Goal: Task Accomplishment & Management: Manage account settings

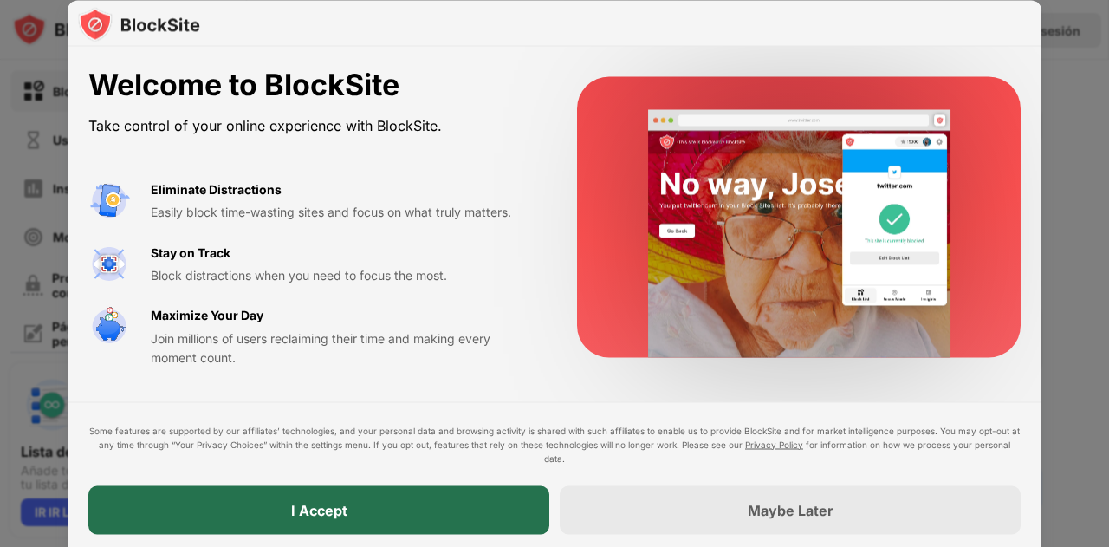
click at [492, 516] on div "I Accept" at bounding box center [318, 509] width 461 height 49
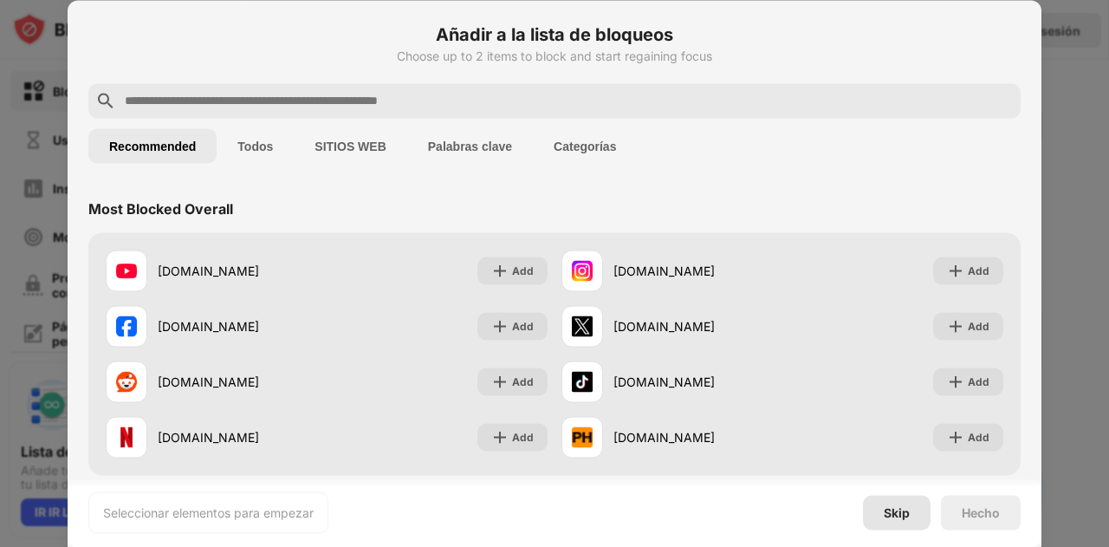
click at [891, 505] on div "Skip" at bounding box center [897, 512] width 26 height 14
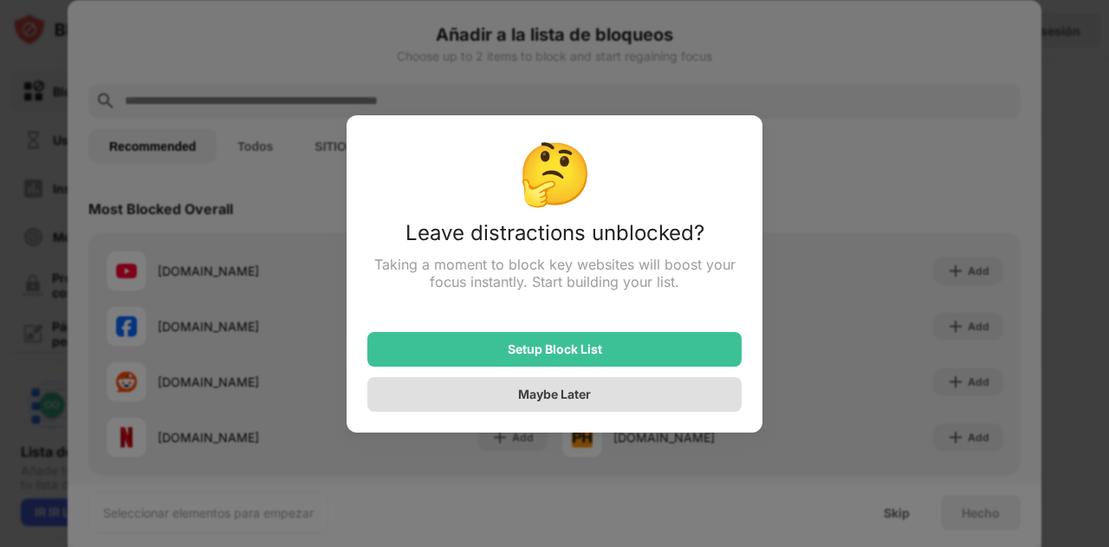
click at [591, 388] on div "Maybe Later" at bounding box center [554, 394] width 374 height 35
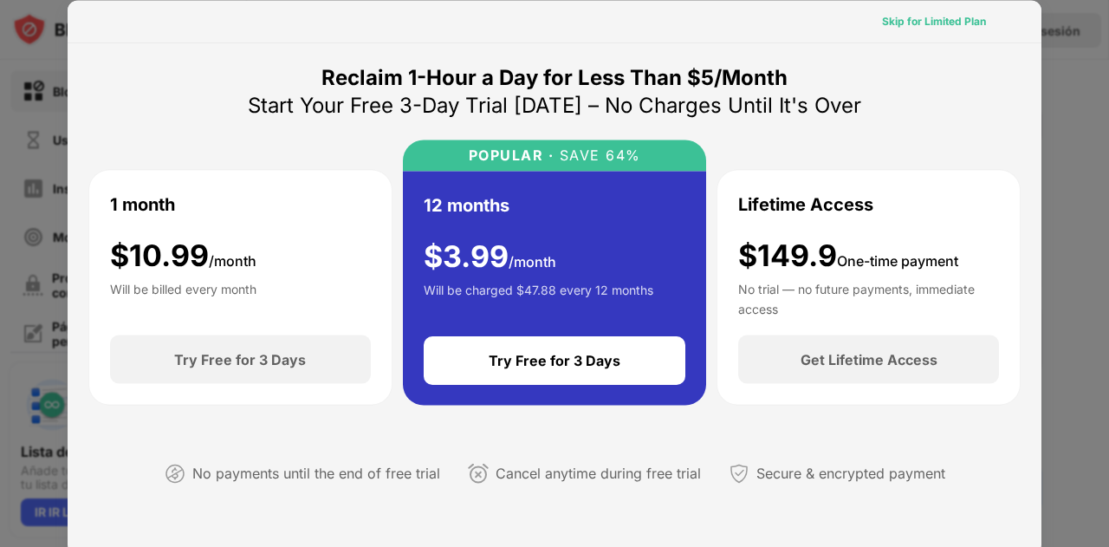
click at [922, 18] on div "Skip for Limited Plan" at bounding box center [934, 20] width 104 height 17
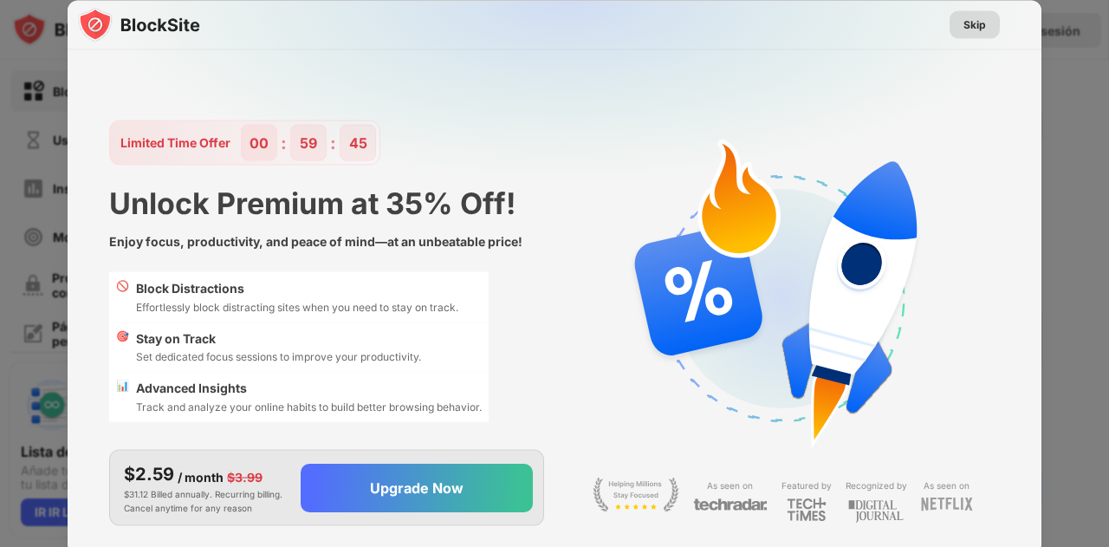
click at [978, 23] on div "Skip" at bounding box center [975, 24] width 23 height 17
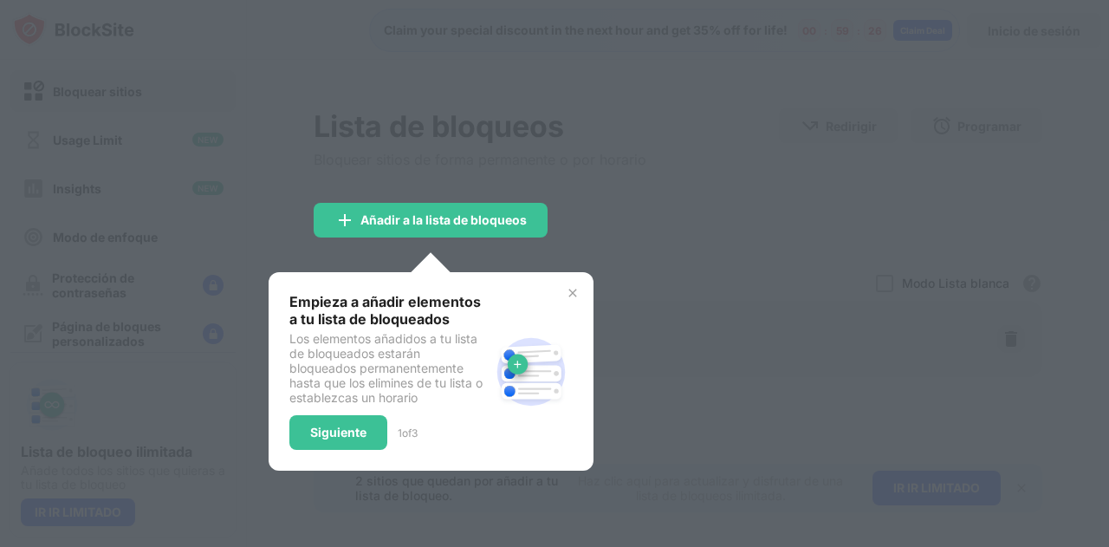
click at [572, 287] on img at bounding box center [573, 293] width 14 height 14
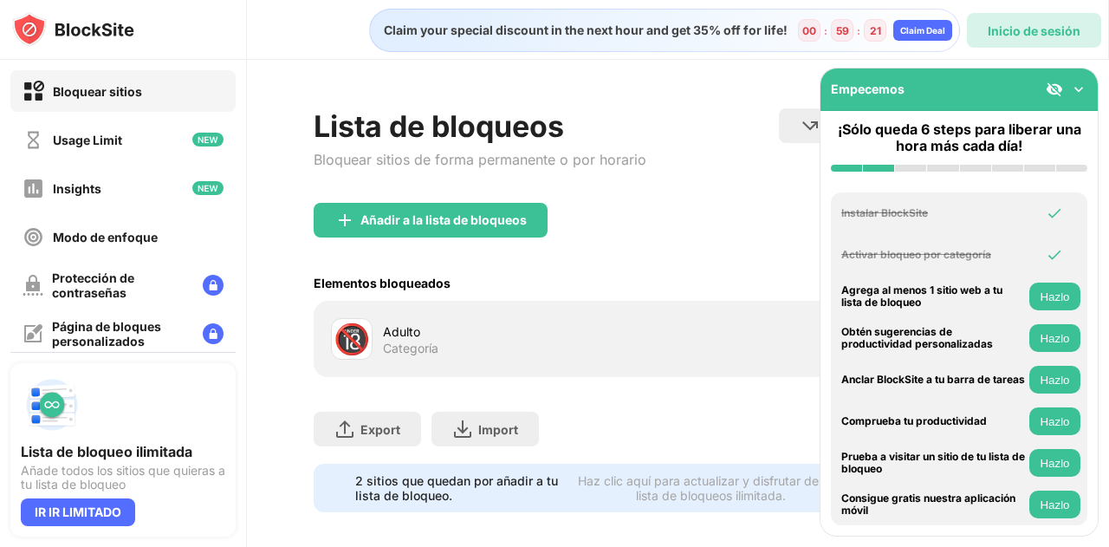
click at [1002, 30] on div "Inicio de sesión" at bounding box center [1034, 30] width 93 height 15
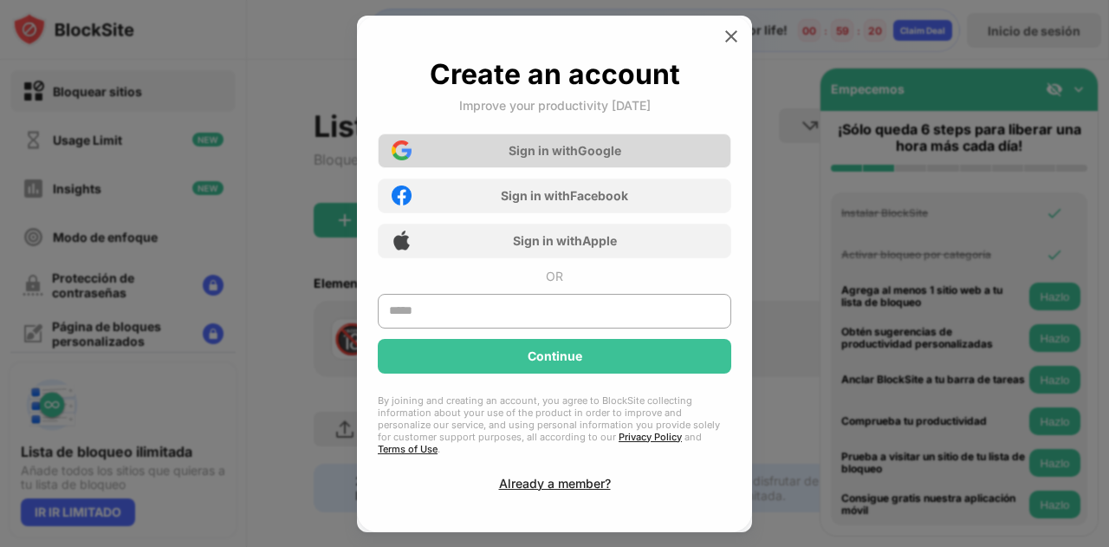
click at [588, 158] on div "Sign in with Google" at bounding box center [565, 150] width 113 height 15
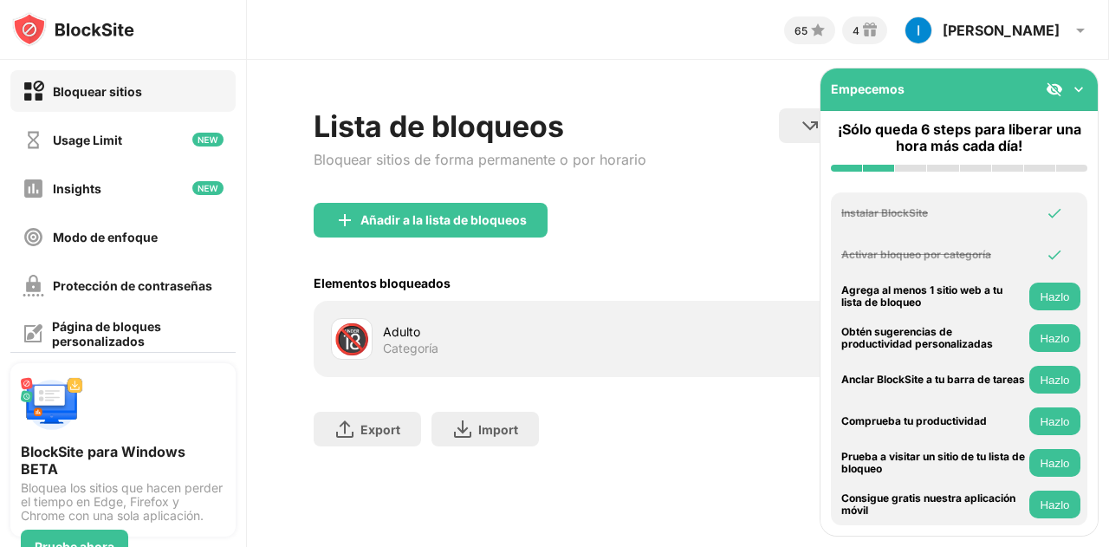
click at [1079, 89] on img at bounding box center [1078, 89] width 17 height 17
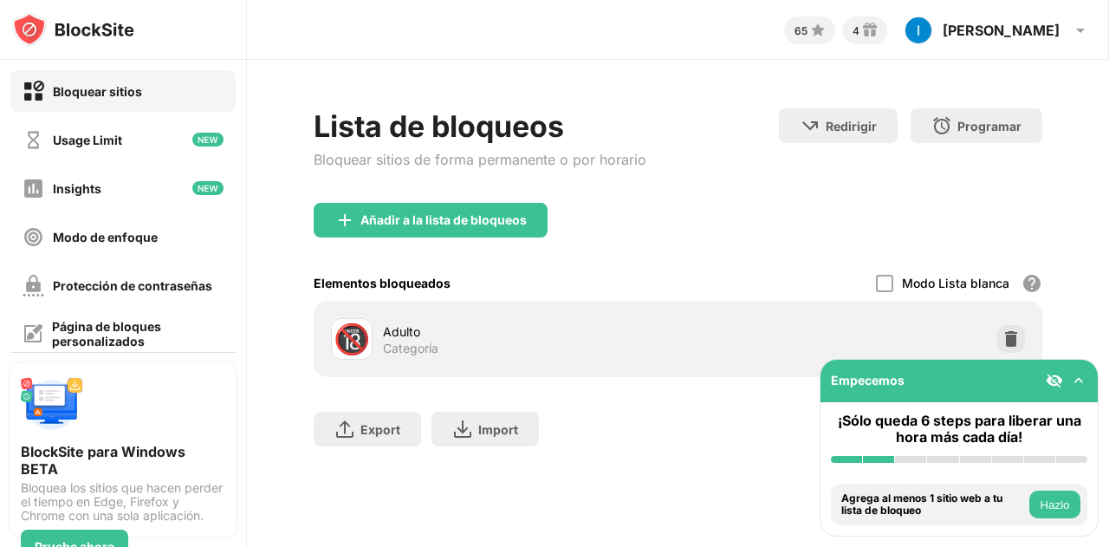
click at [1075, 377] on img at bounding box center [1078, 380] width 17 height 17
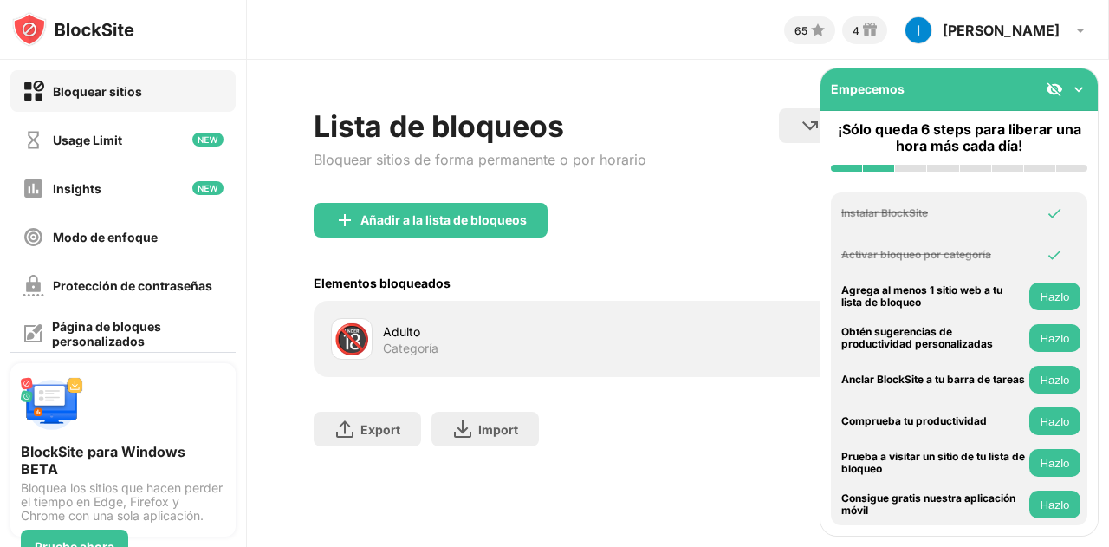
click at [645, 233] on div "Añadir a la lista de bloqueos" at bounding box center [678, 234] width 729 height 62
click at [1076, 90] on img at bounding box center [1078, 89] width 17 height 17
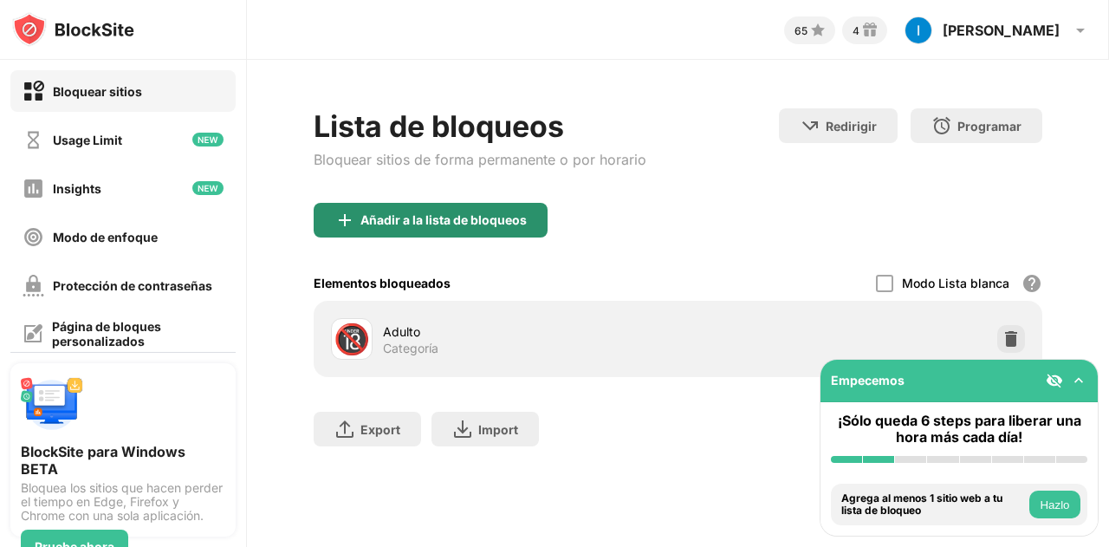
click at [482, 225] on div "Añadir a la lista de bloqueos" at bounding box center [443, 220] width 166 height 14
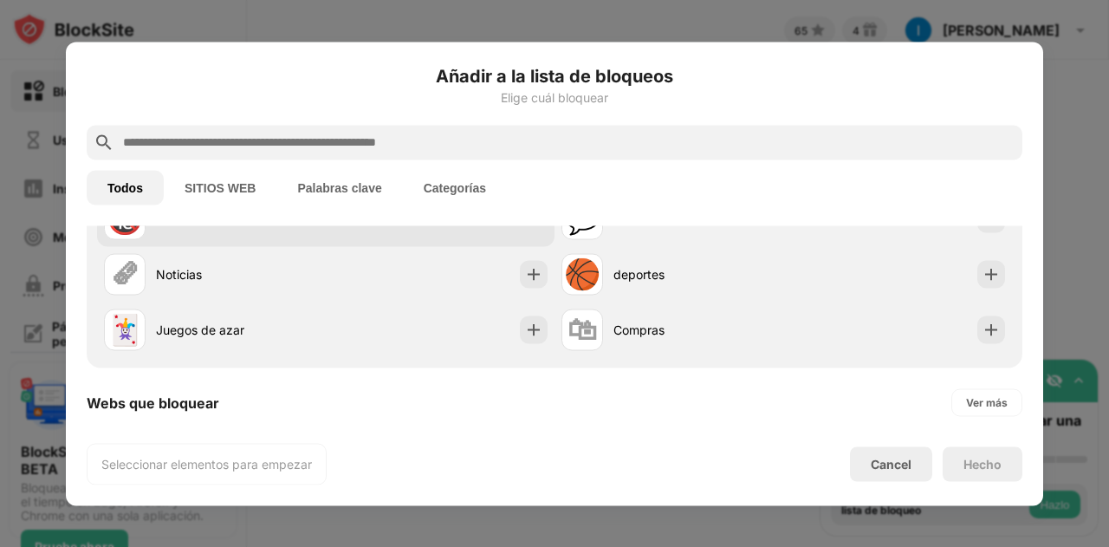
scroll to position [98, 0]
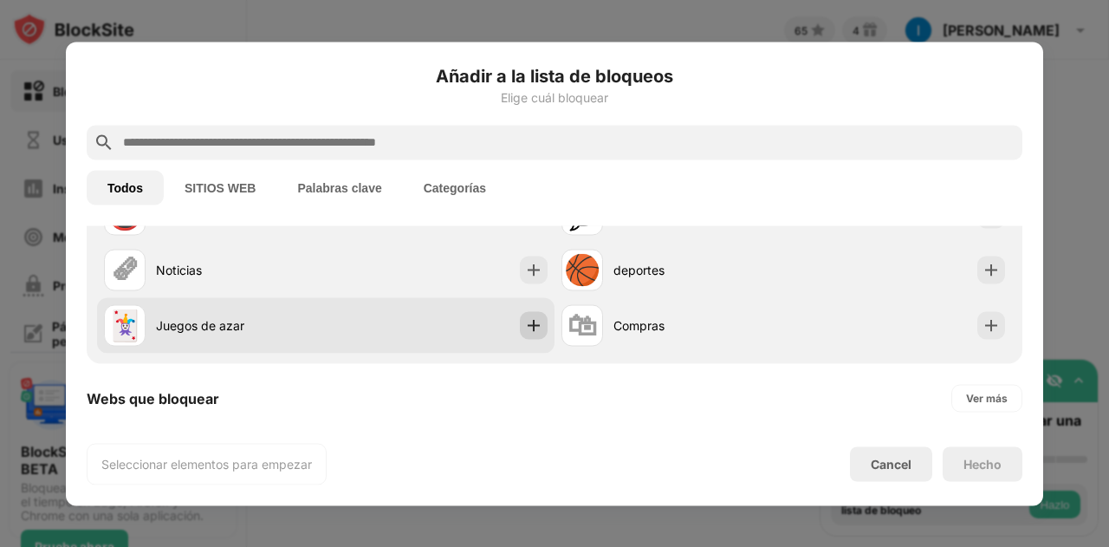
click at [527, 322] on img at bounding box center [533, 324] width 17 height 17
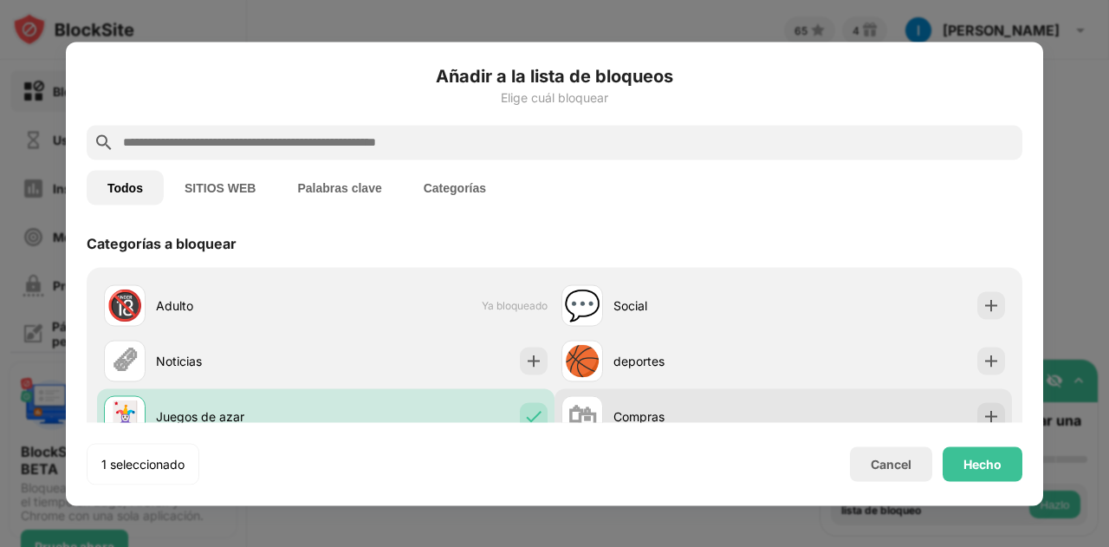
scroll to position [29, 0]
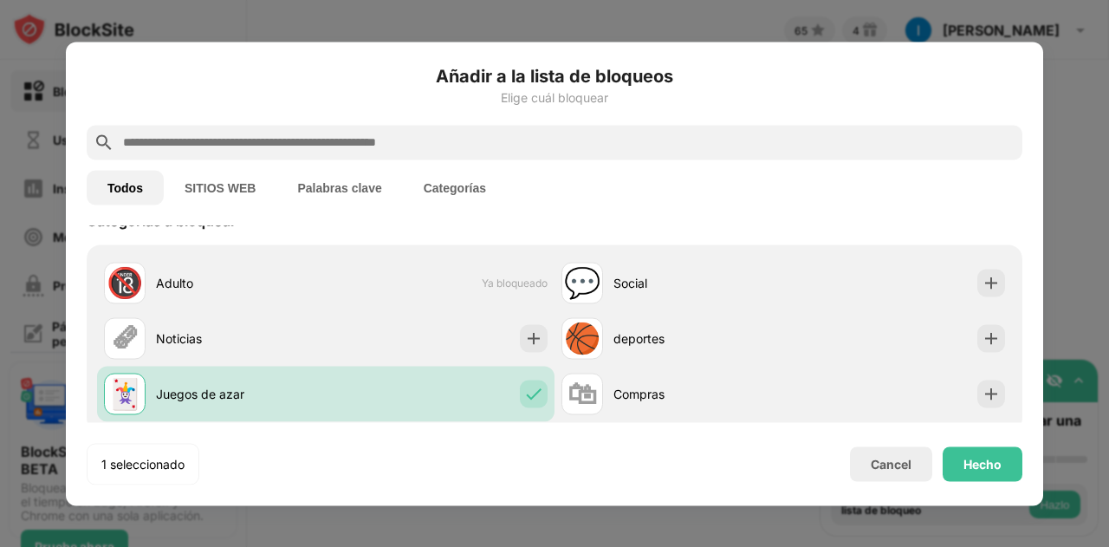
click at [315, 183] on button "Palabras clave" at bounding box center [339, 187] width 126 height 35
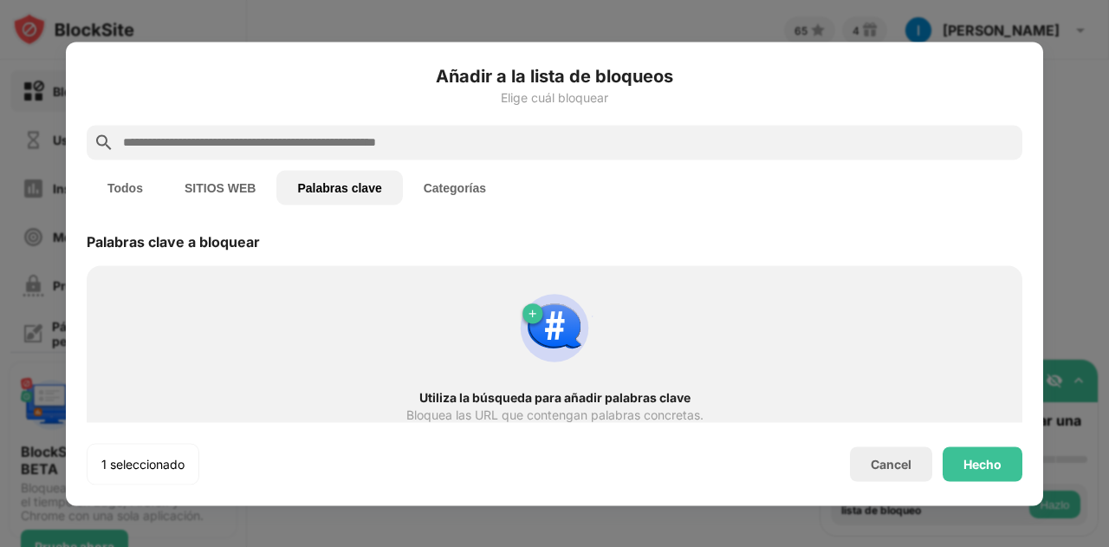
scroll to position [0, 0]
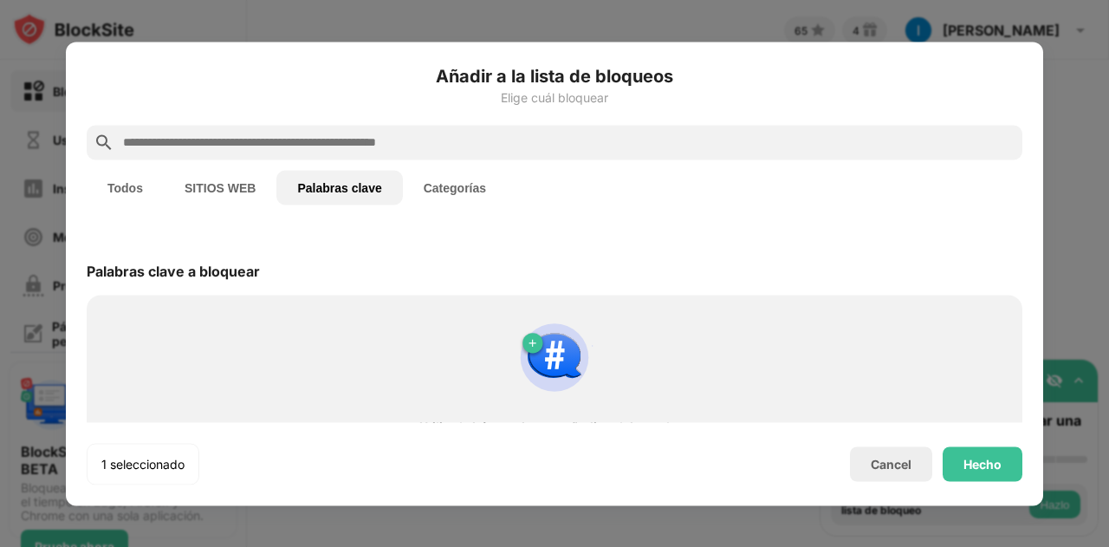
click at [257, 141] on input "text" at bounding box center [568, 142] width 894 height 21
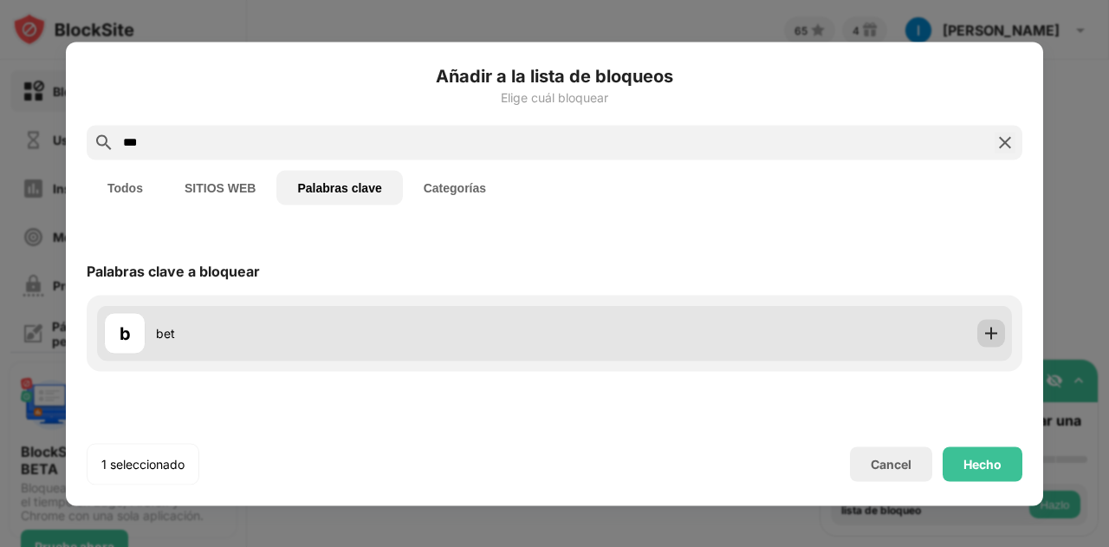
type input "***"
click at [991, 335] on img at bounding box center [991, 332] width 17 height 17
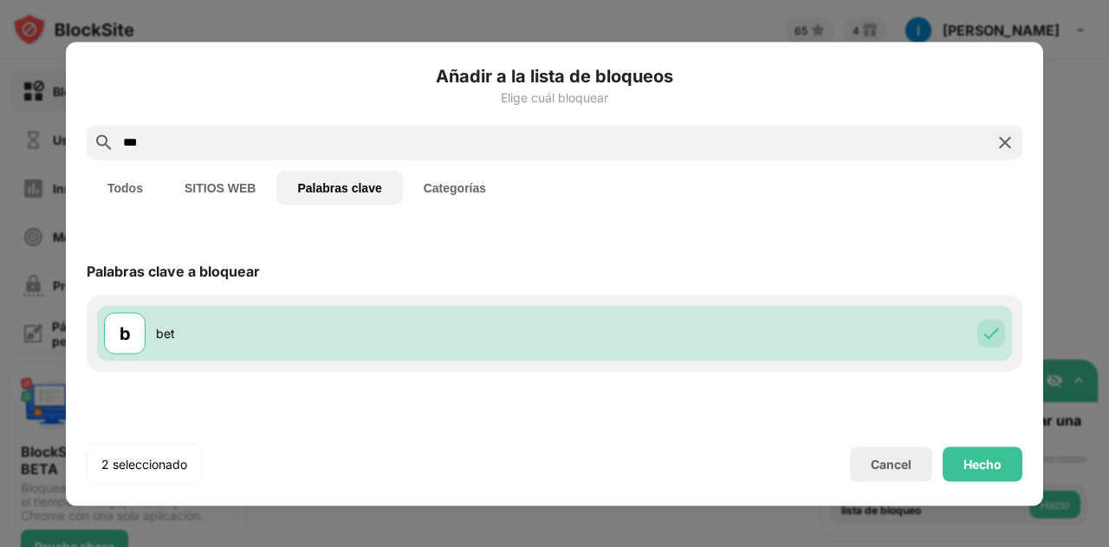
click at [237, 182] on button "SITIOS WEB" at bounding box center [220, 187] width 113 height 35
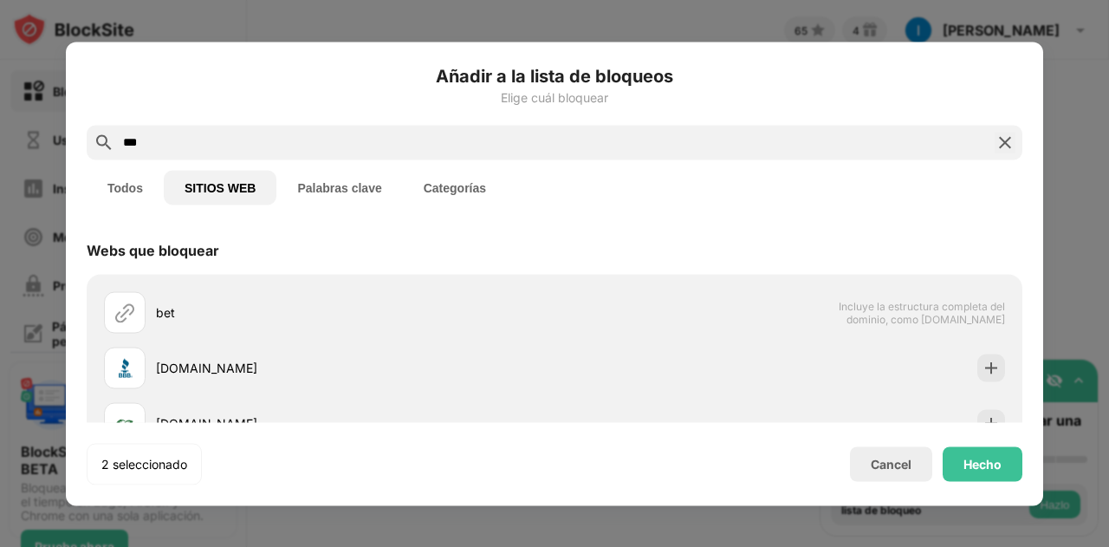
click at [305, 190] on button "Palabras clave" at bounding box center [339, 187] width 126 height 35
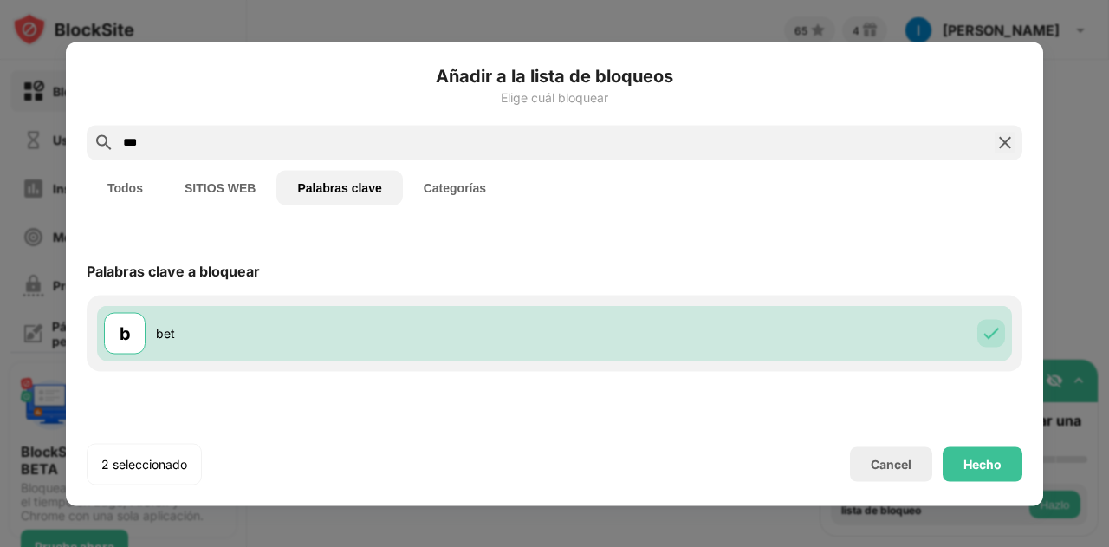
click at [109, 190] on button "Todos" at bounding box center [125, 187] width 77 height 35
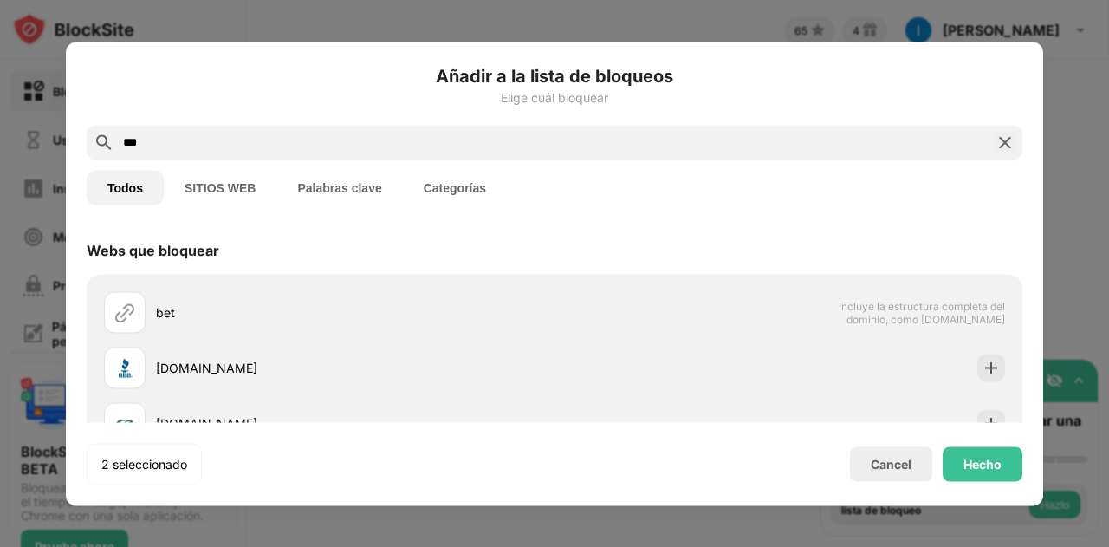
click at [352, 185] on button "Palabras clave" at bounding box center [339, 187] width 126 height 35
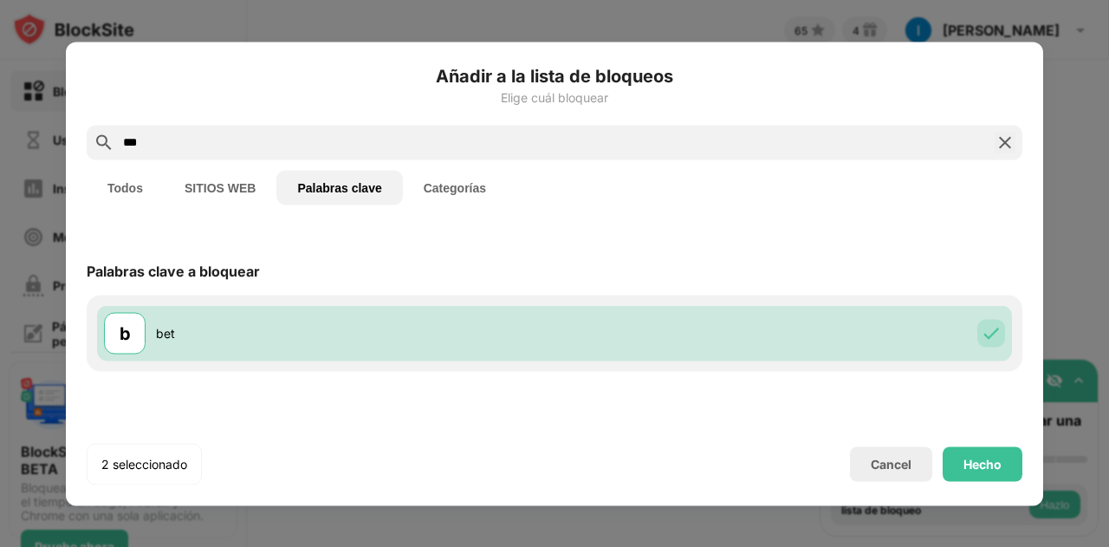
click at [235, 188] on button "SITIOS WEB" at bounding box center [220, 187] width 113 height 35
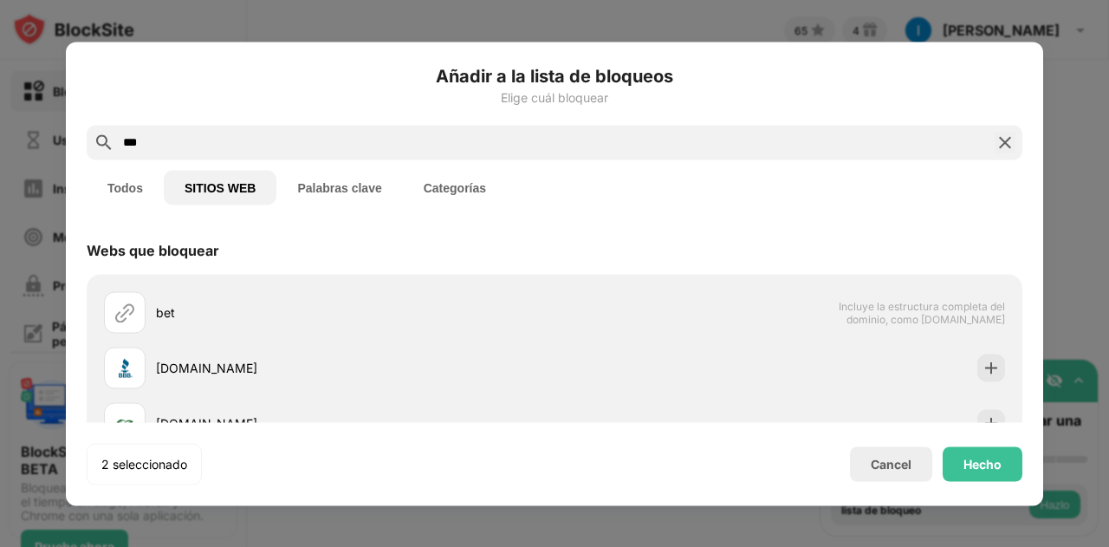
click at [208, 148] on input "***" at bounding box center [554, 142] width 867 height 21
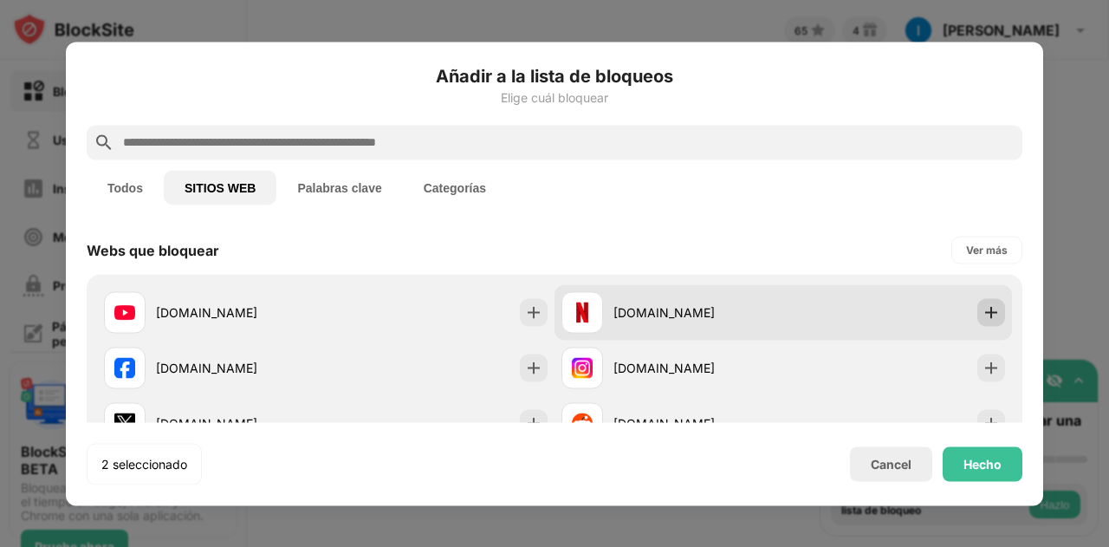
click at [983, 319] on img at bounding box center [991, 311] width 17 height 17
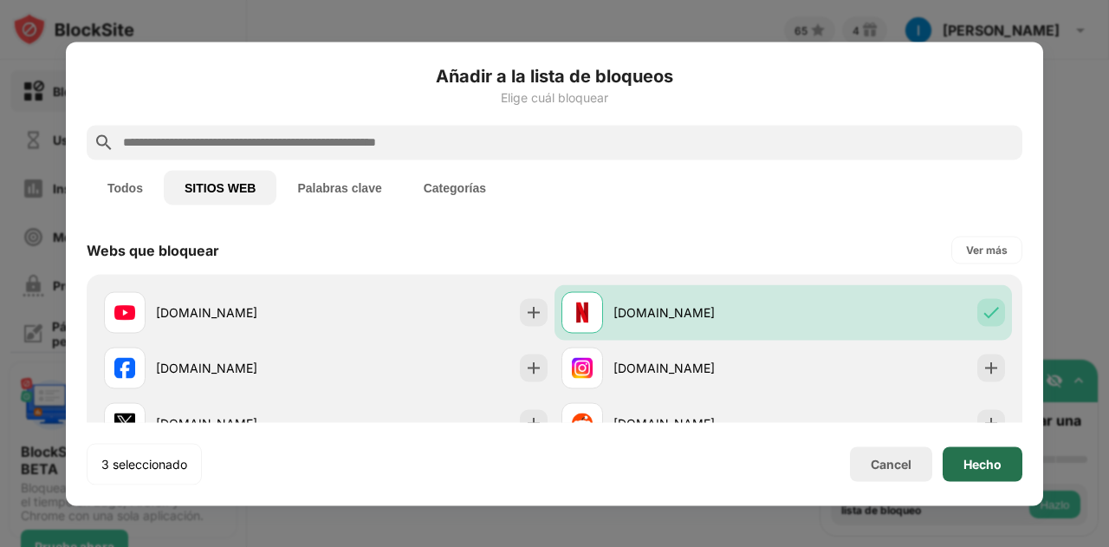
click at [978, 464] on div "Hecho" at bounding box center [983, 464] width 38 height 14
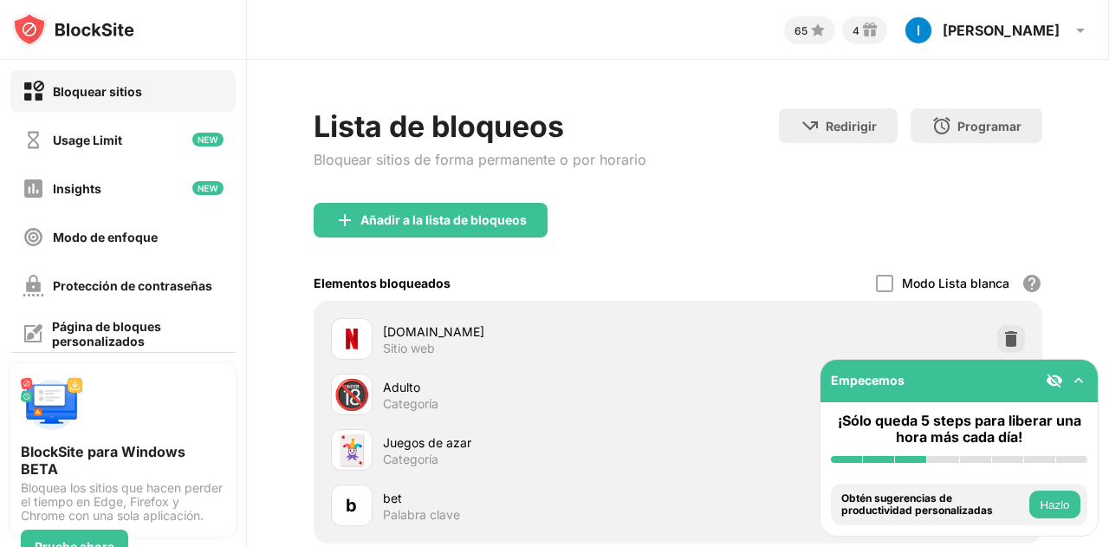
click at [1054, 382] on img at bounding box center [1054, 380] width 17 height 17
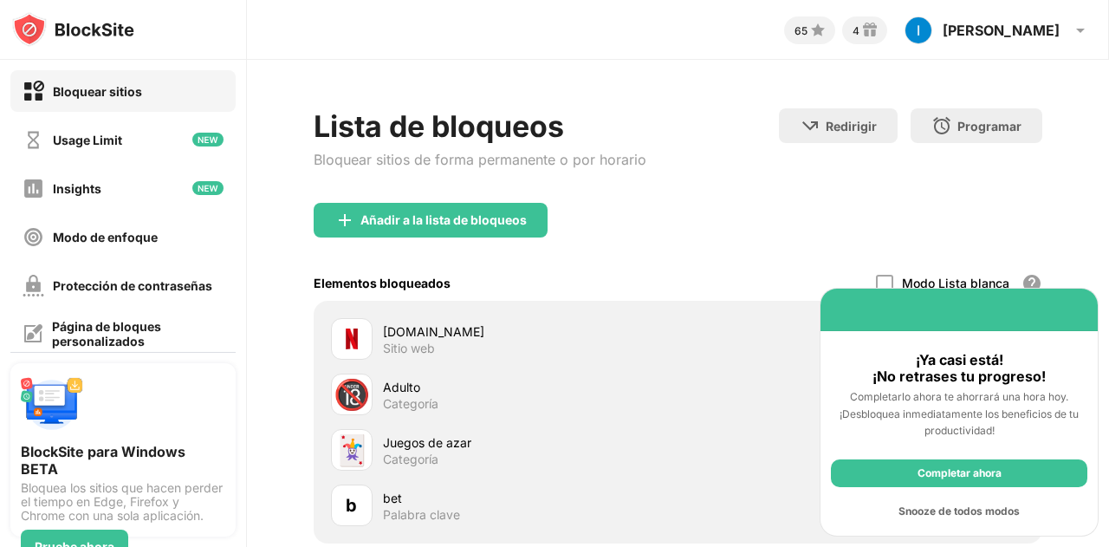
click at [962, 510] on div "Snooze de todos modos" at bounding box center [959, 511] width 257 height 28
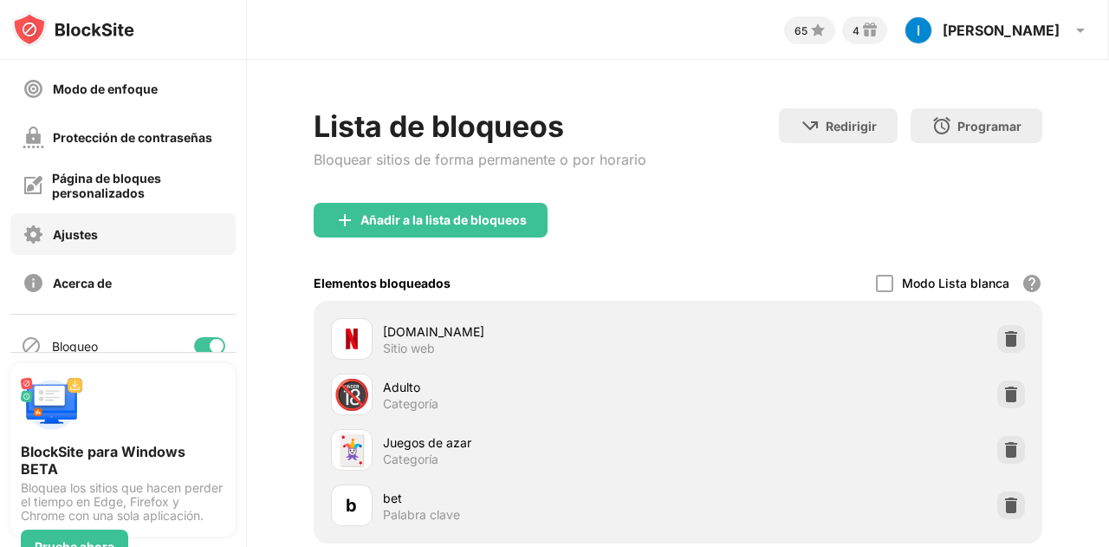
scroll to position [153, 0]
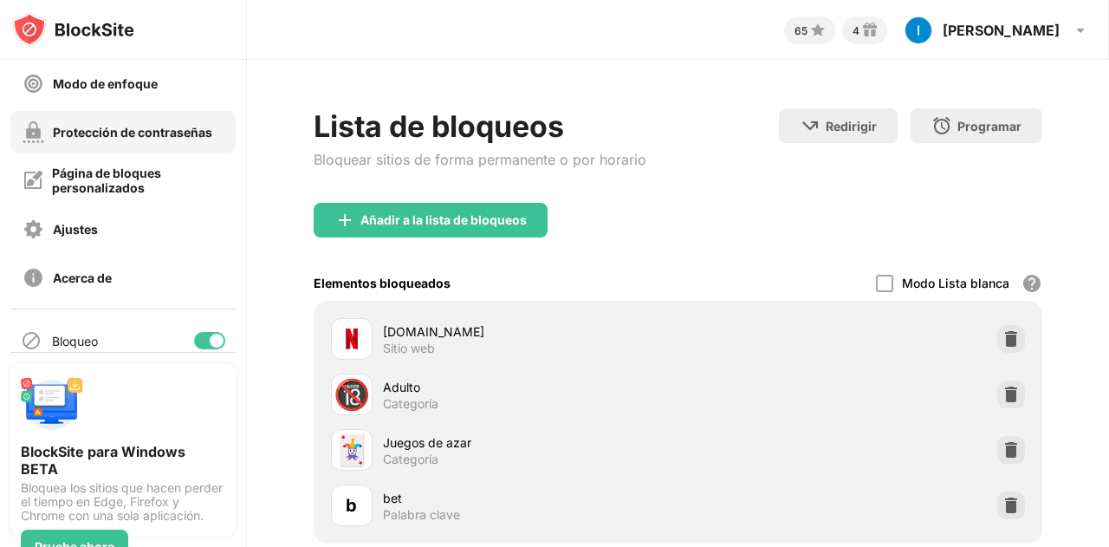
click at [123, 139] on div "Protección de contraseñas" at bounding box center [132, 132] width 159 height 15
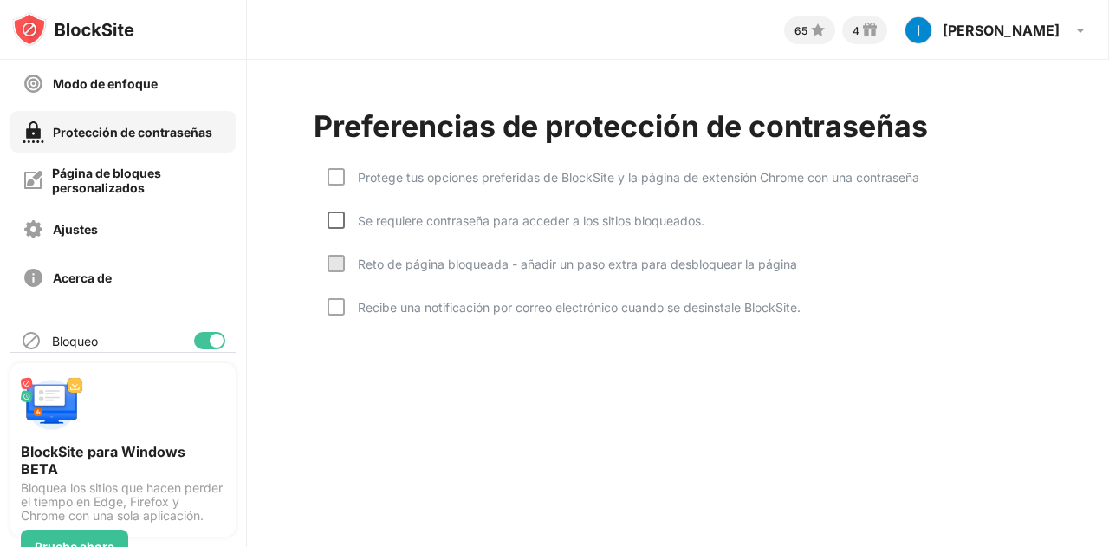
click at [336, 226] on div at bounding box center [336, 219] width 17 height 17
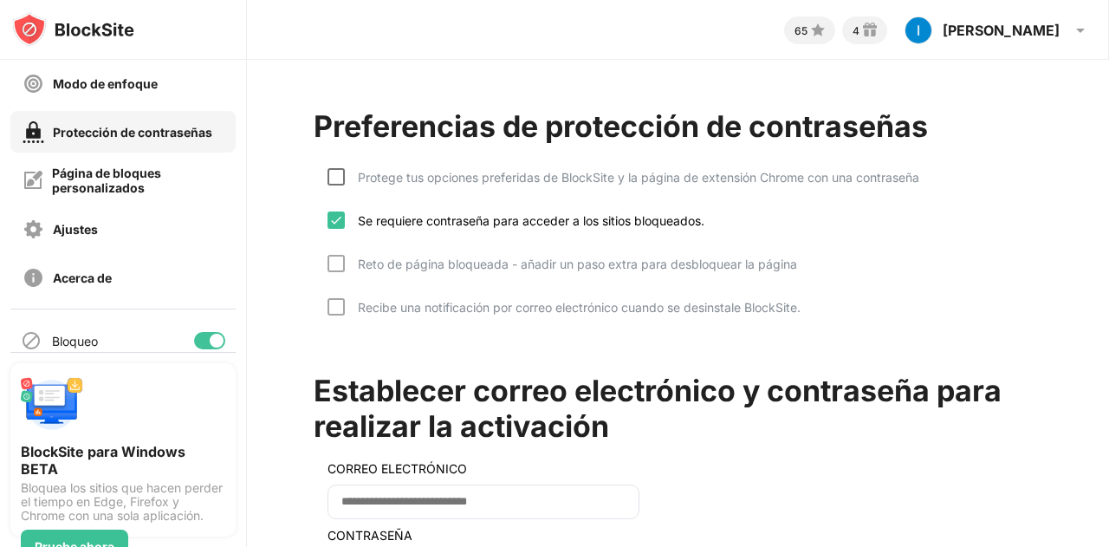
click at [335, 180] on div at bounding box center [336, 176] width 17 height 17
